Goal: Learn about a topic

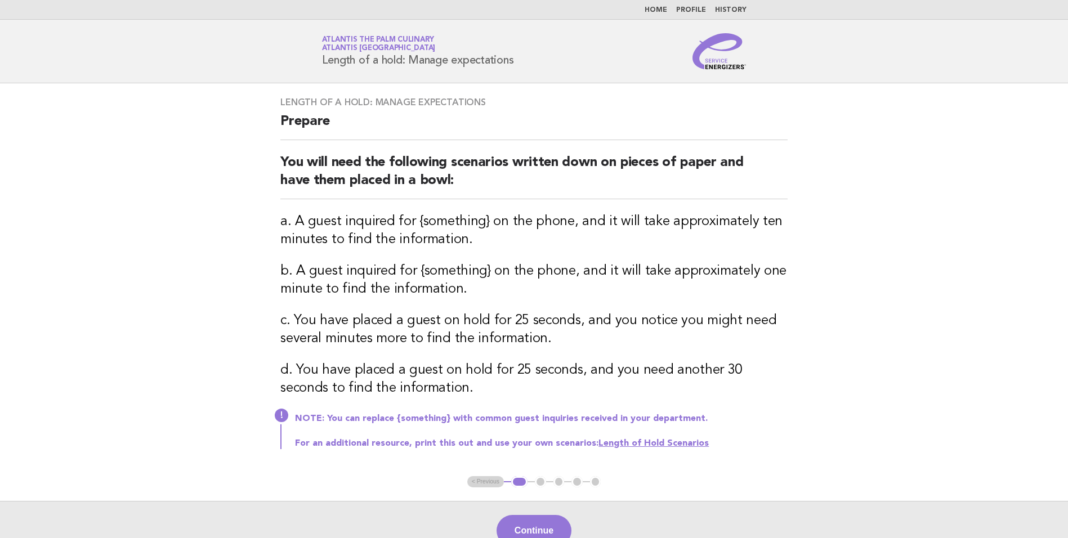
click at [648, 8] on ul "Home Profile History" at bounding box center [534, 10] width 456 height 9
click at [650, 8] on link "Home" at bounding box center [656, 10] width 23 height 7
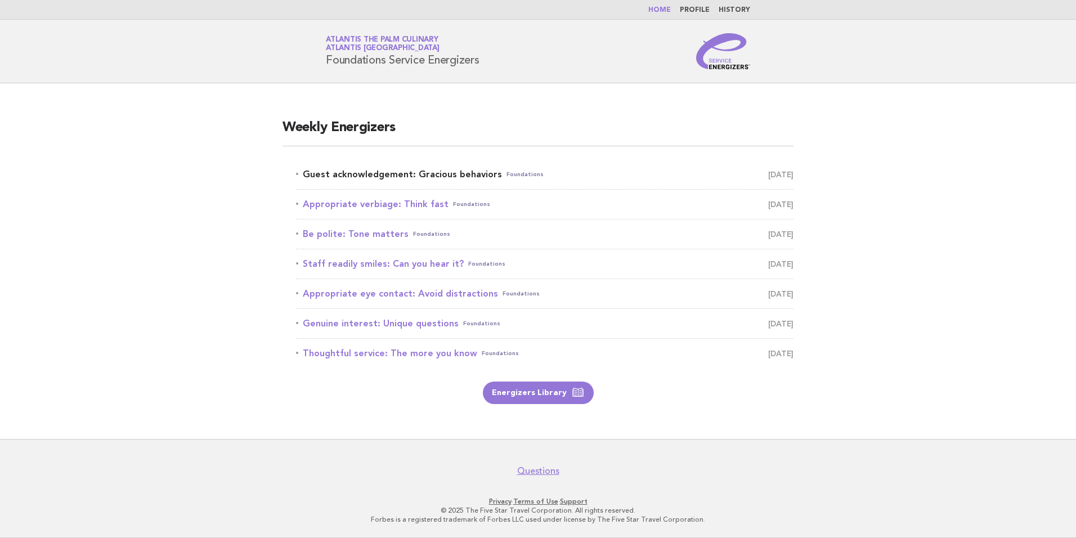
click at [422, 175] on link "Guest acknowledgement: Gracious behaviors Foundations [DATE]" at bounding box center [545, 175] width 498 height 16
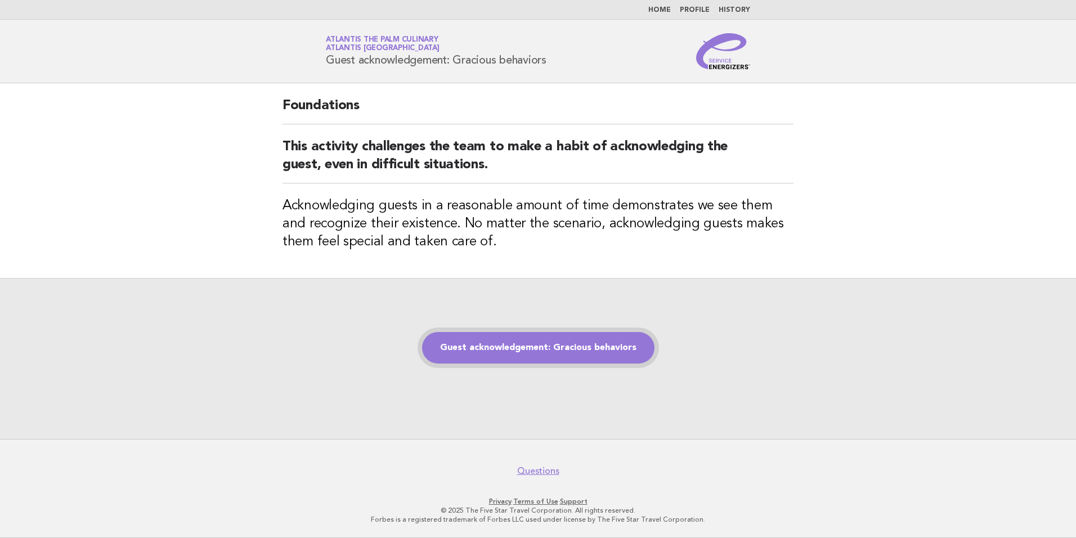
click at [543, 350] on link "Guest acknowledgement: Gracious behaviors" at bounding box center [538, 348] width 232 height 32
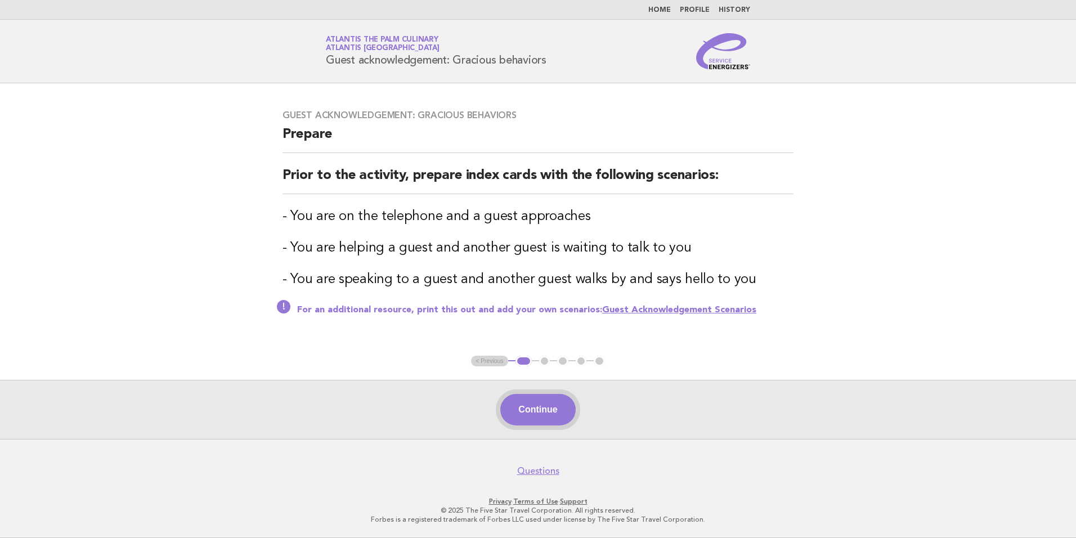
click at [536, 416] on button "Continue" at bounding box center [537, 410] width 75 height 32
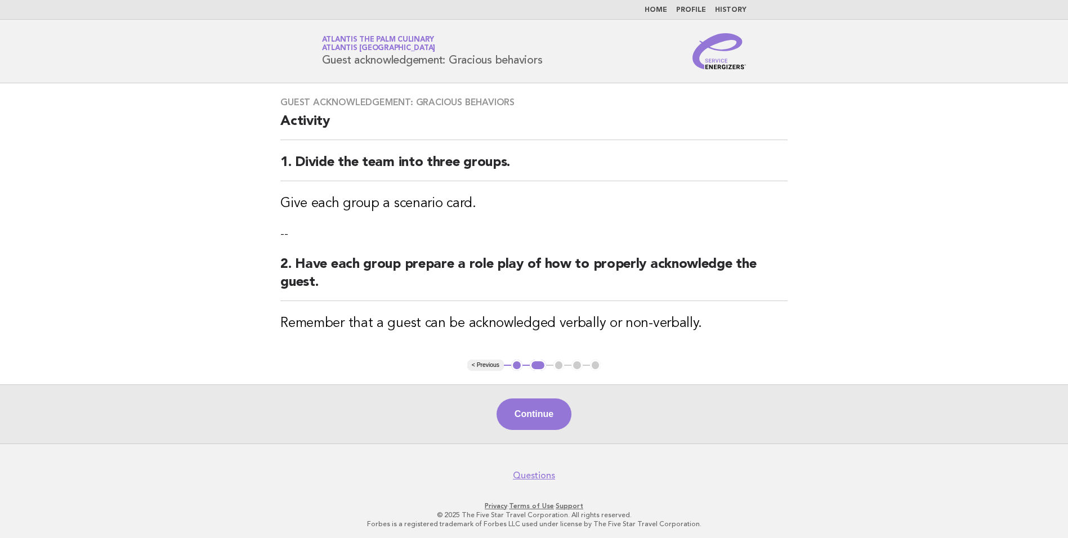
click at [536, 416] on button "Continue" at bounding box center [534, 415] width 75 height 32
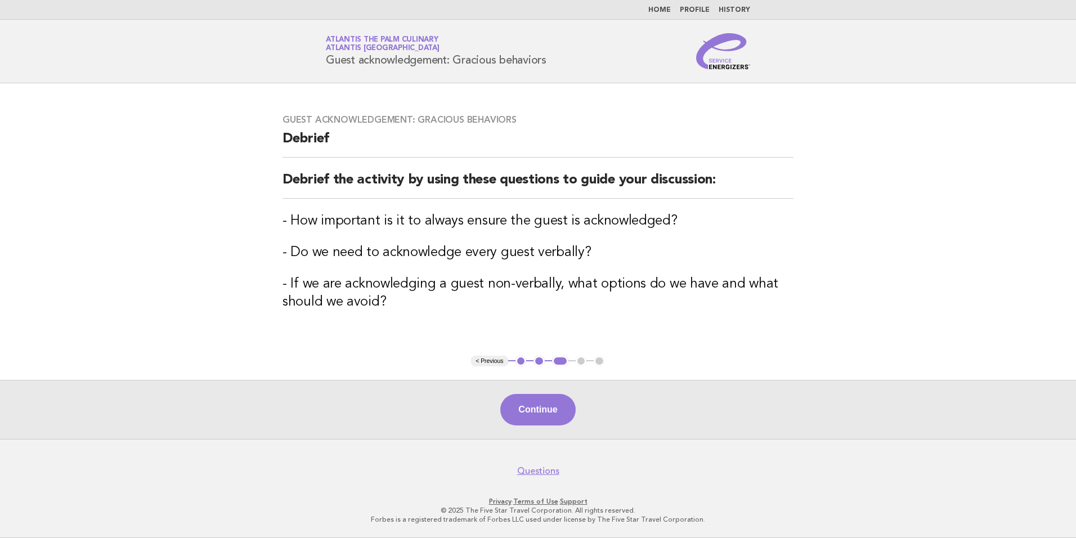
click at [536, 417] on button "Continue" at bounding box center [537, 410] width 75 height 32
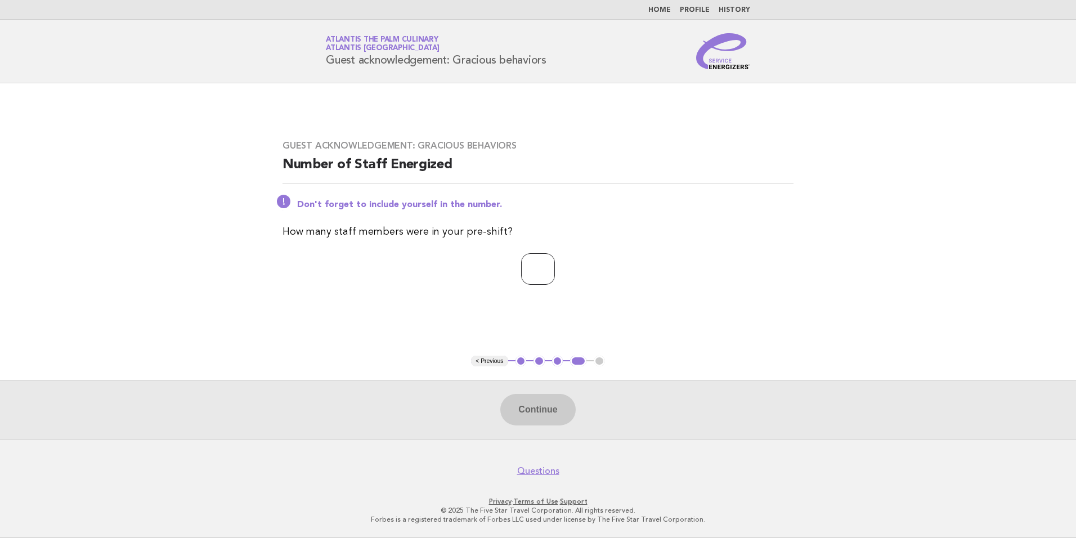
click at [521, 254] on input "number" at bounding box center [538, 269] width 34 height 32
type input "**"
click at [552, 420] on button "Continue" at bounding box center [537, 410] width 75 height 32
